Goal: Share content

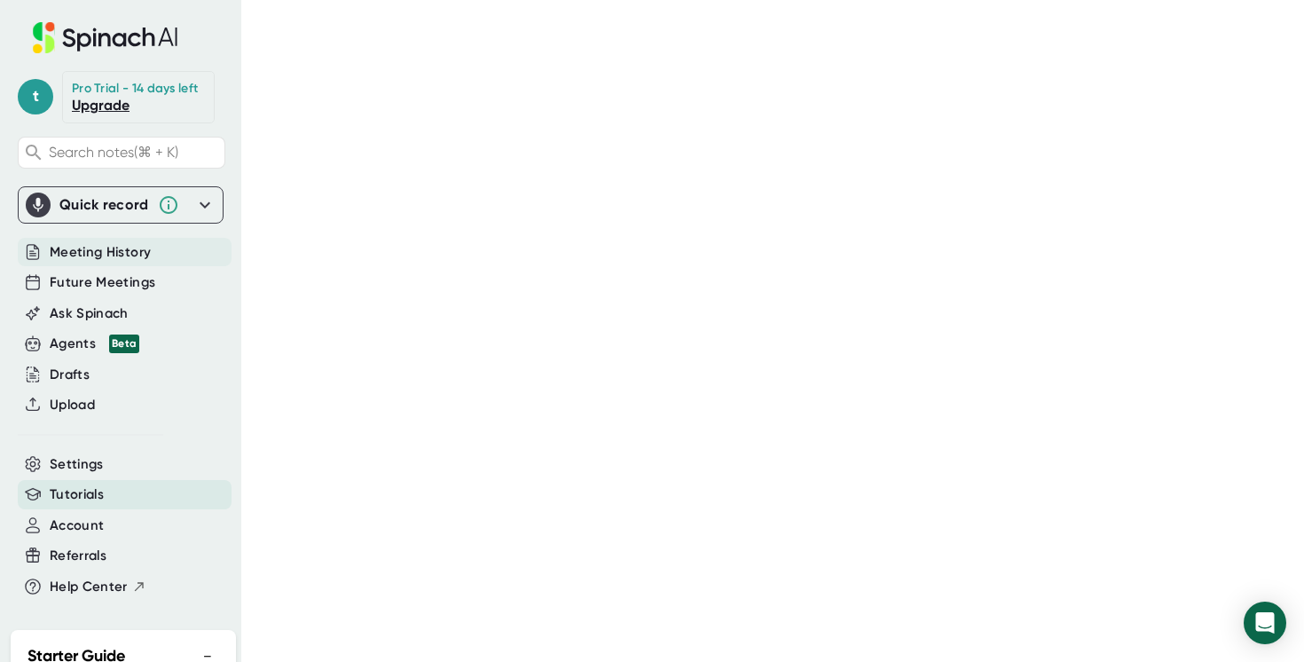
click at [121, 248] on span "Meeting History" at bounding box center [100, 252] width 101 height 20
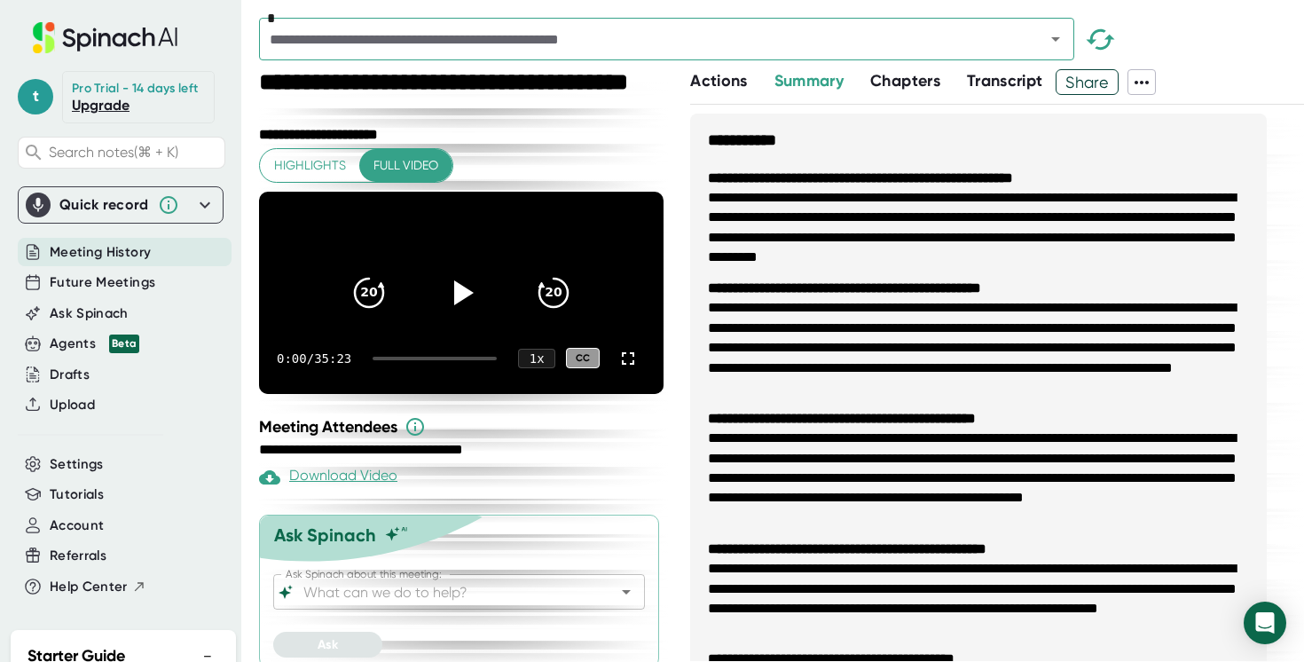
click at [1102, 82] on span "Share" at bounding box center [1087, 82] width 61 height 31
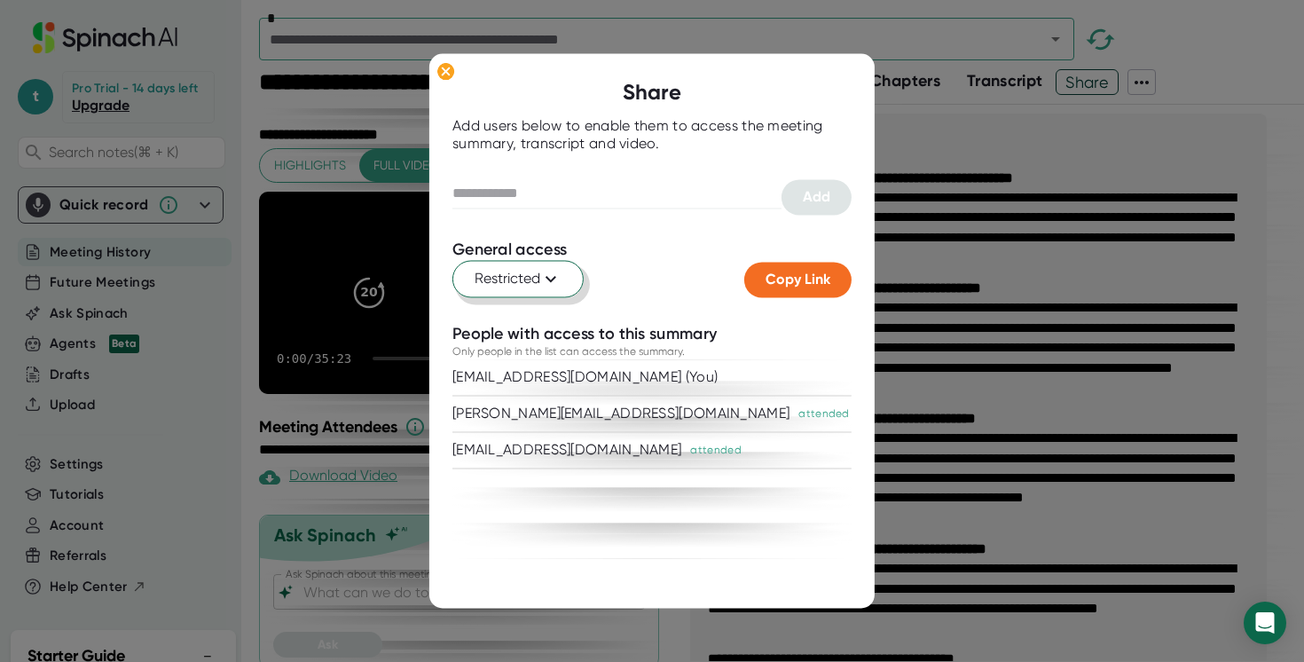
click at [569, 276] on button "Restricted" at bounding box center [517, 278] width 131 height 37
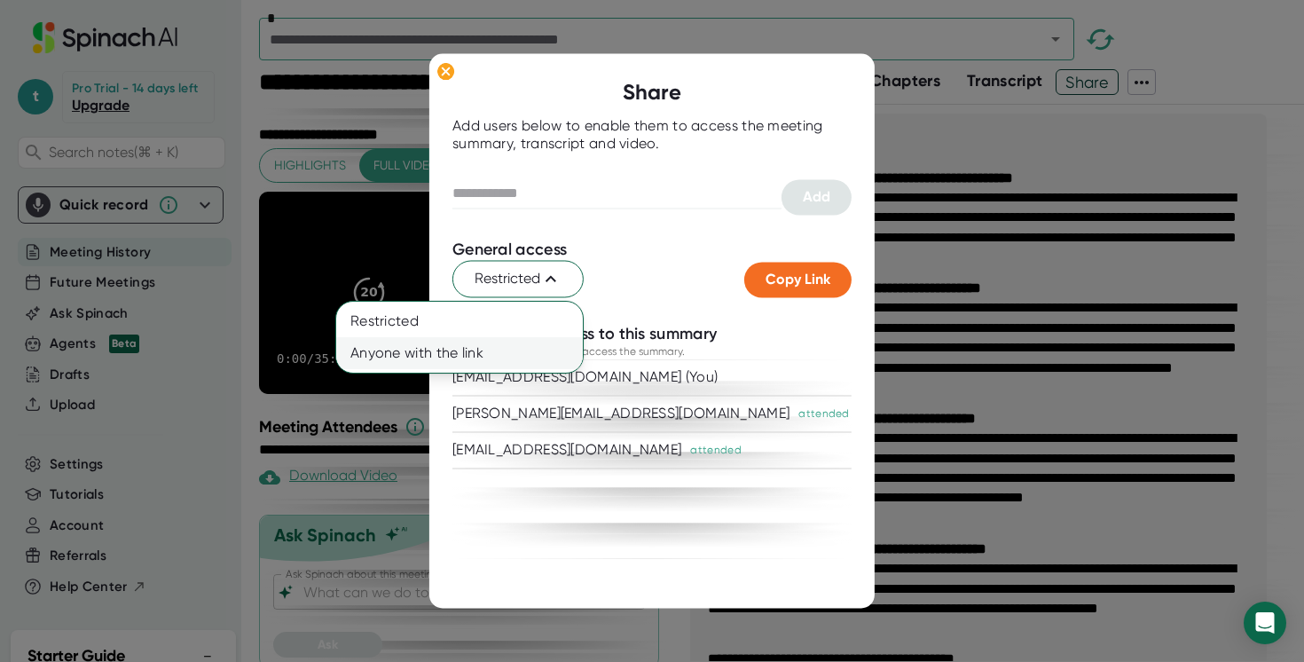
click at [488, 359] on div "Anyone with the link" at bounding box center [416, 353] width 160 height 32
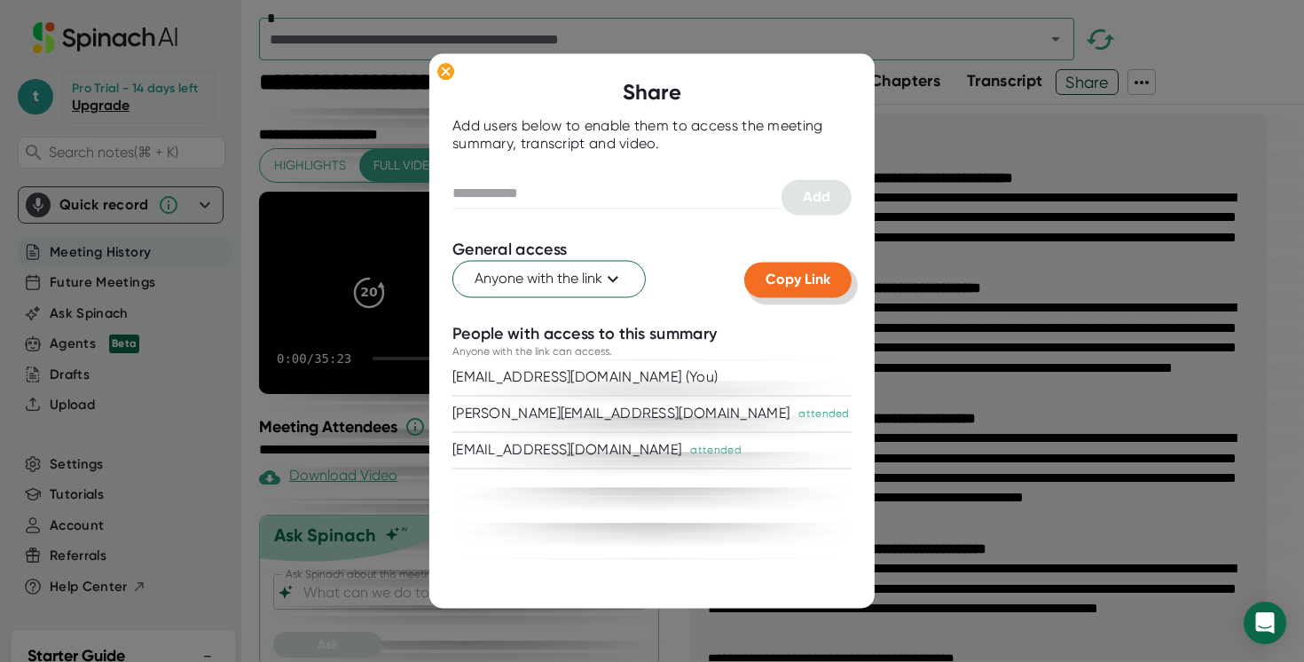
click at [827, 277] on span "Copy Link" at bounding box center [798, 279] width 65 height 17
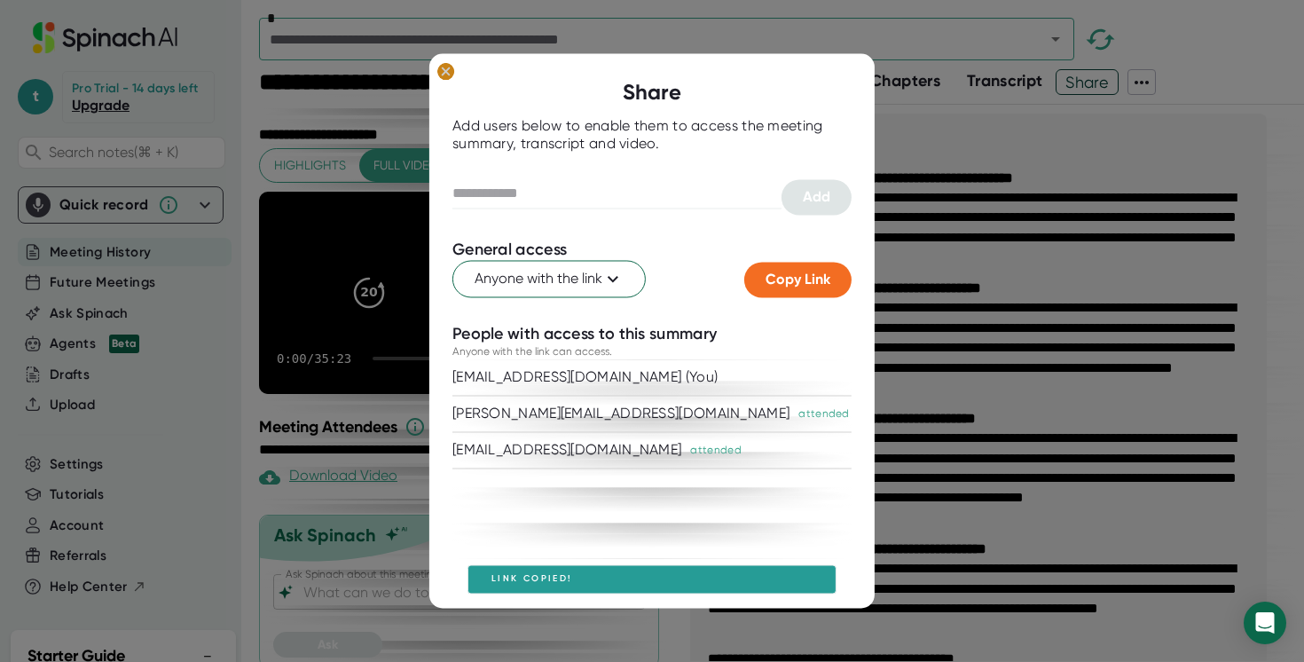
click at [450, 70] on ellipse at bounding box center [445, 72] width 17 height 18
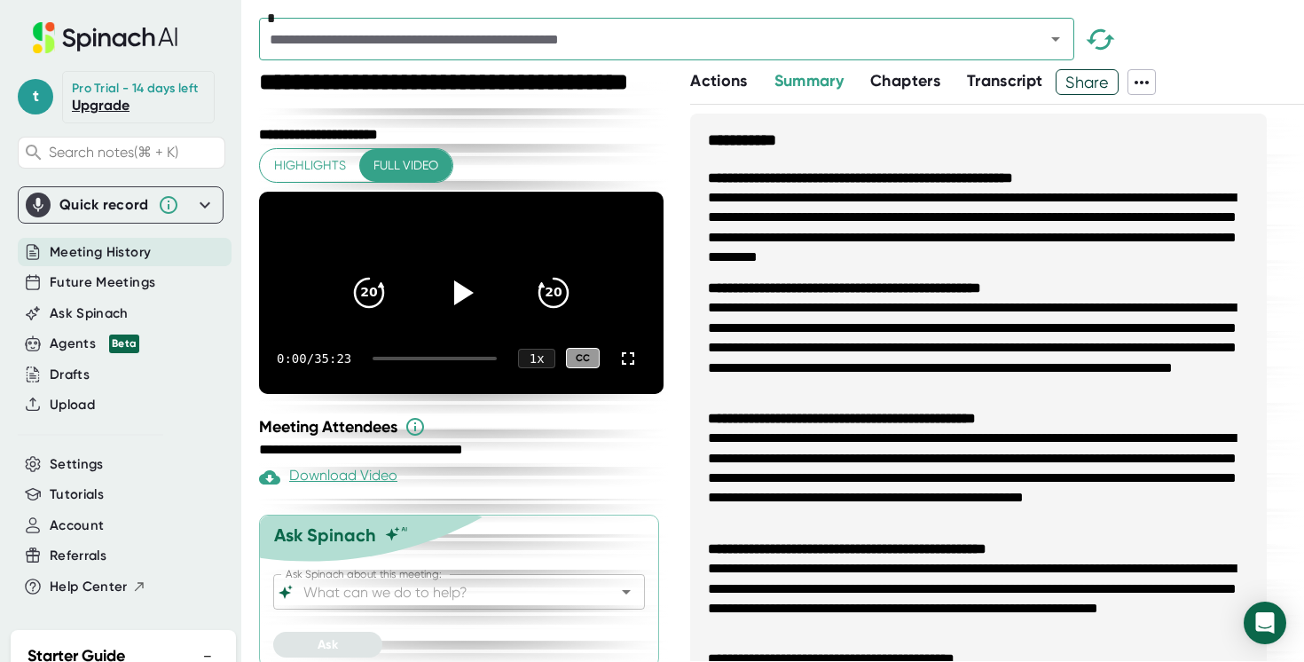
click at [123, 248] on span "Meeting History" at bounding box center [100, 252] width 101 height 20
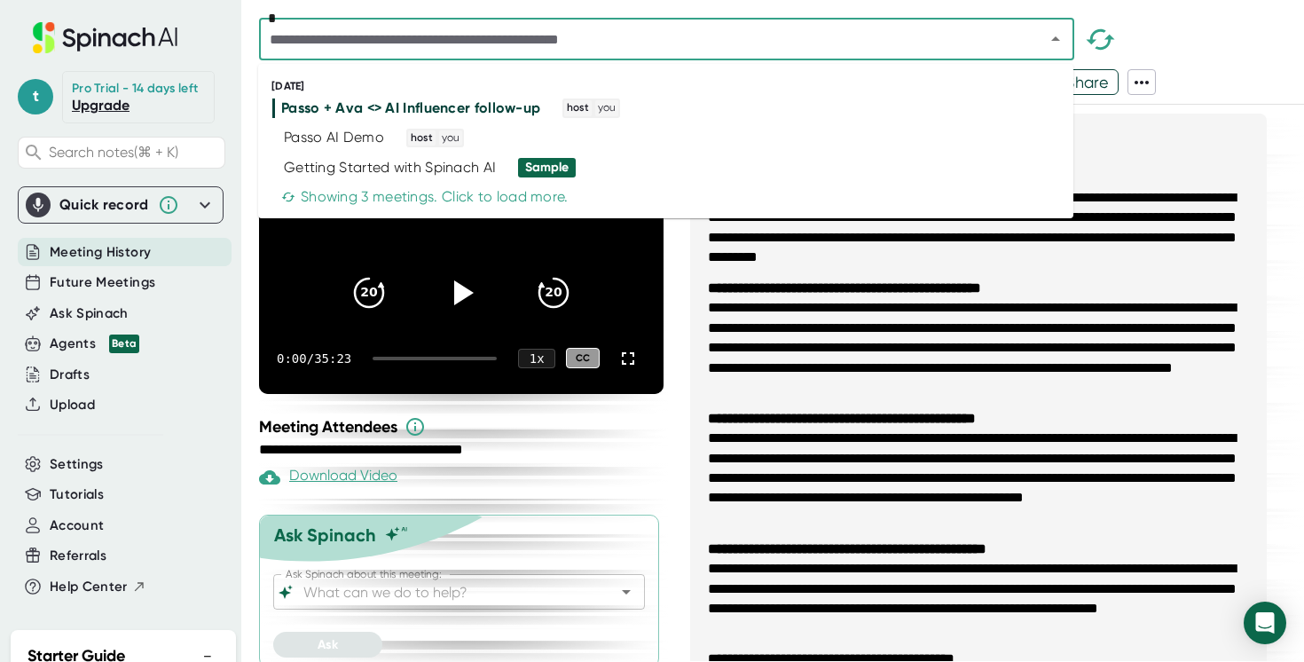
click at [875, 41] on input "text" at bounding box center [640, 39] width 752 height 25
click at [648, 141] on div "Passo AI Demo host you" at bounding box center [658, 139] width 772 height 20
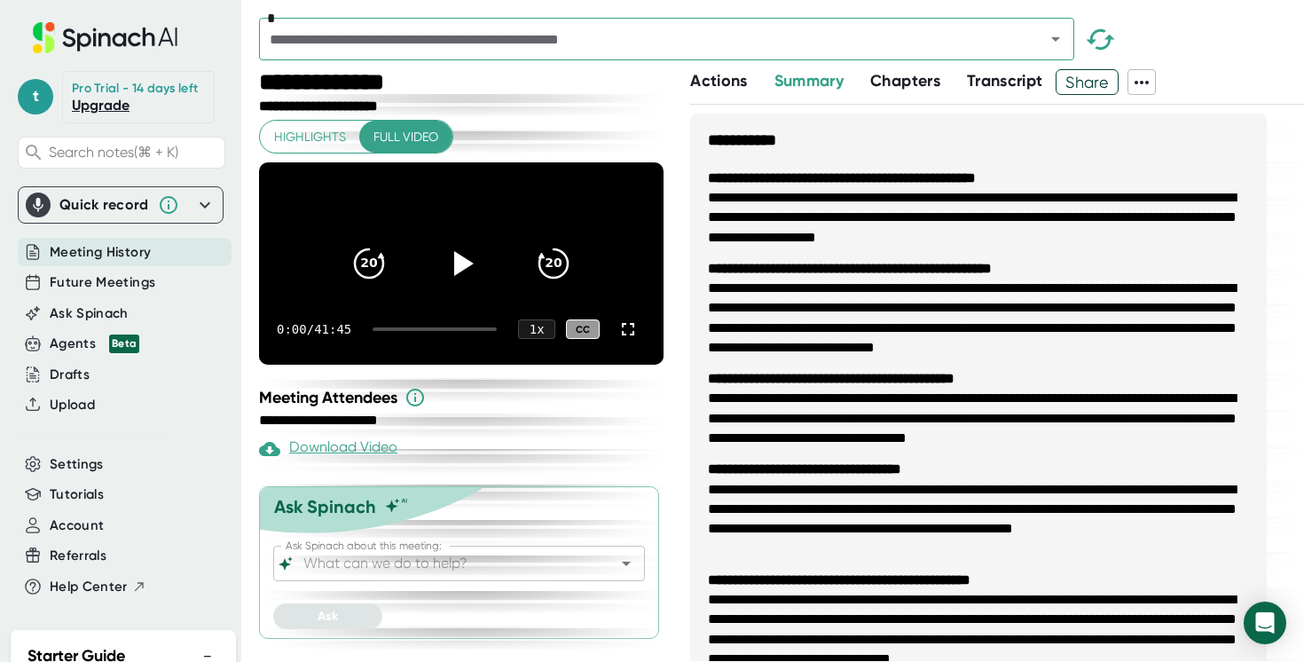
click at [1104, 86] on span "Share" at bounding box center [1087, 82] width 61 height 31
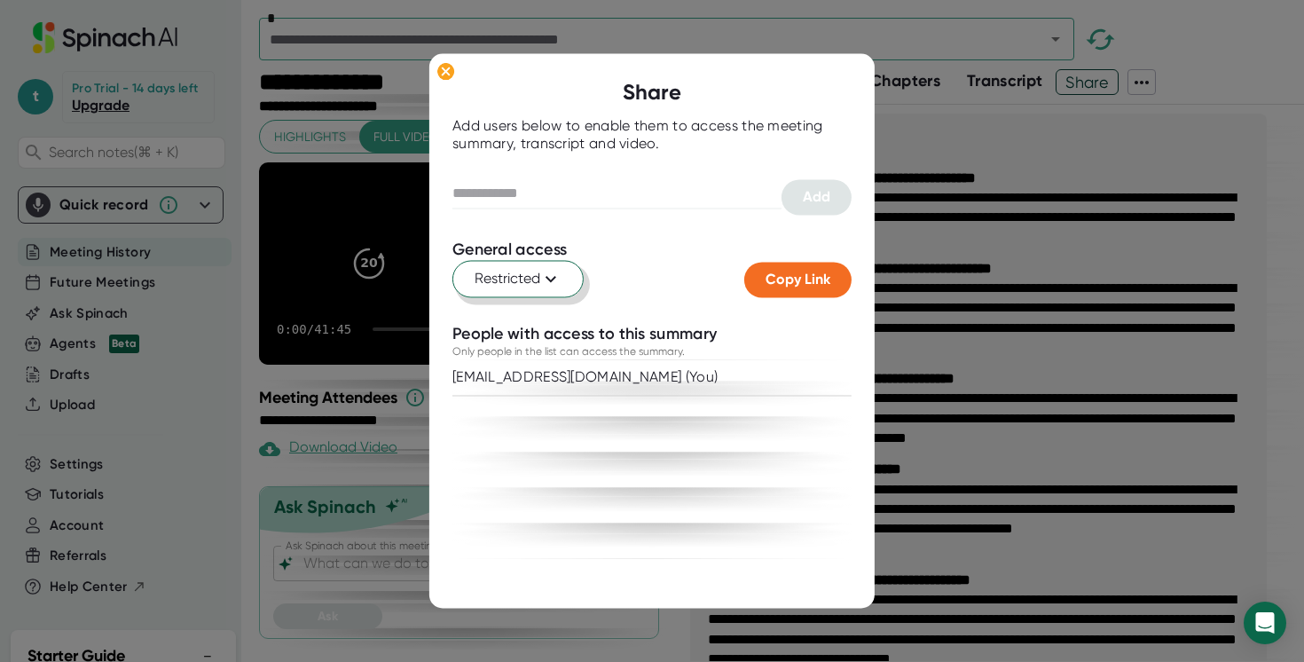
click at [549, 286] on icon at bounding box center [550, 278] width 21 height 21
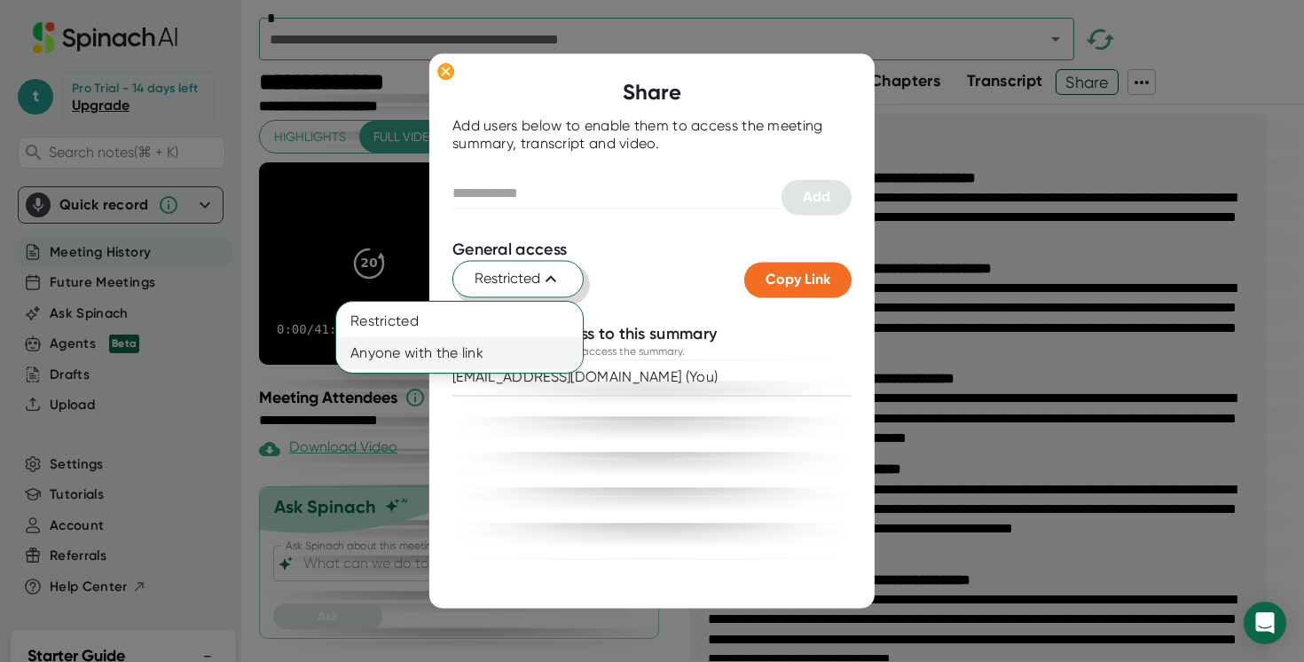
click at [502, 352] on div "Anyone with the link" at bounding box center [459, 353] width 247 height 32
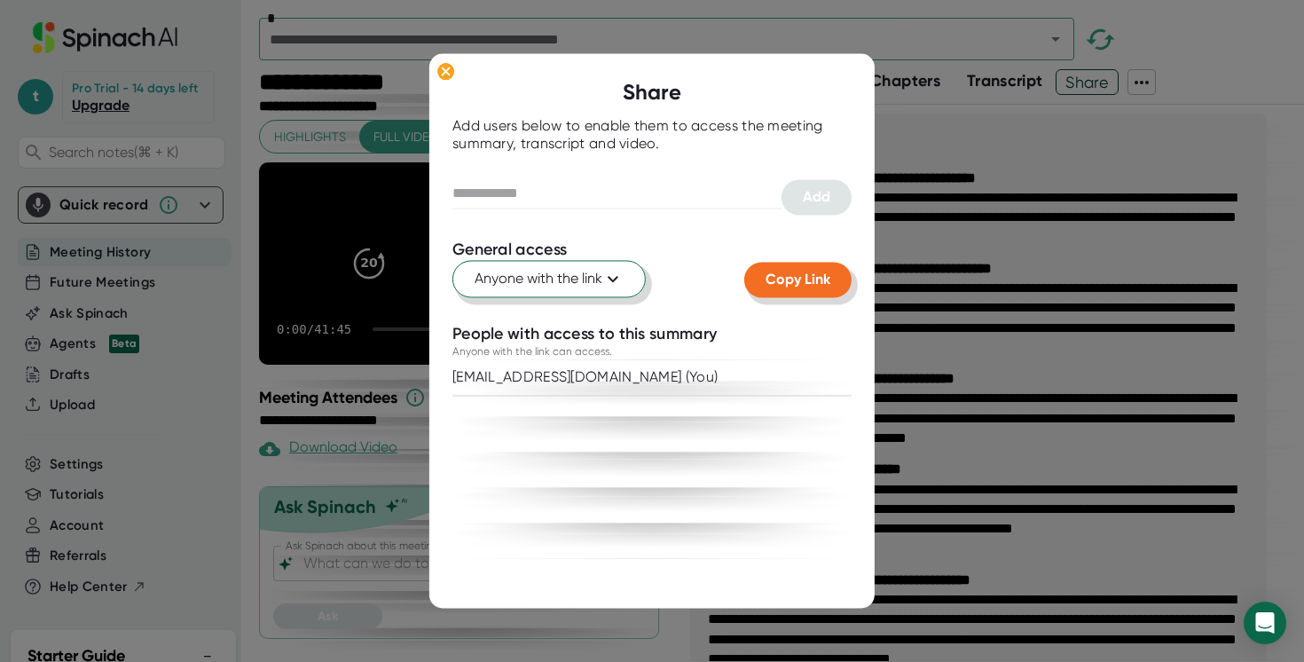
click at [812, 284] on span "Copy Link" at bounding box center [798, 279] width 65 height 17
